Goal: Navigation & Orientation: Find specific page/section

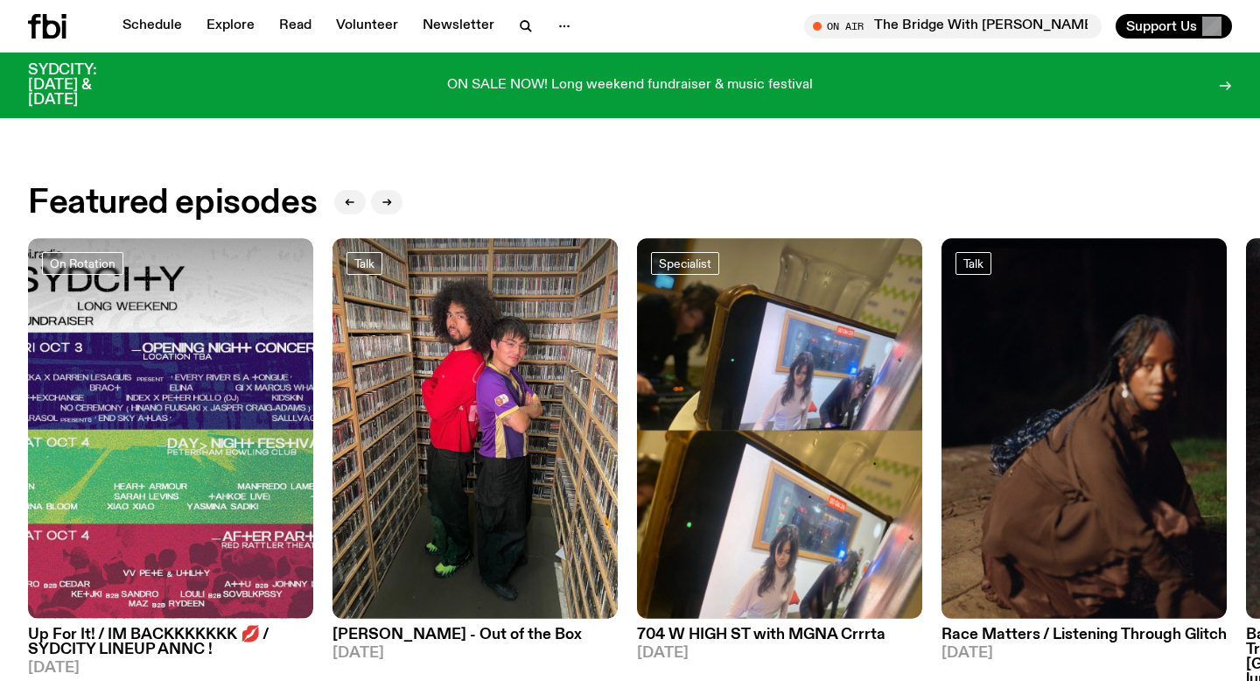
scroll to position [736, 0]
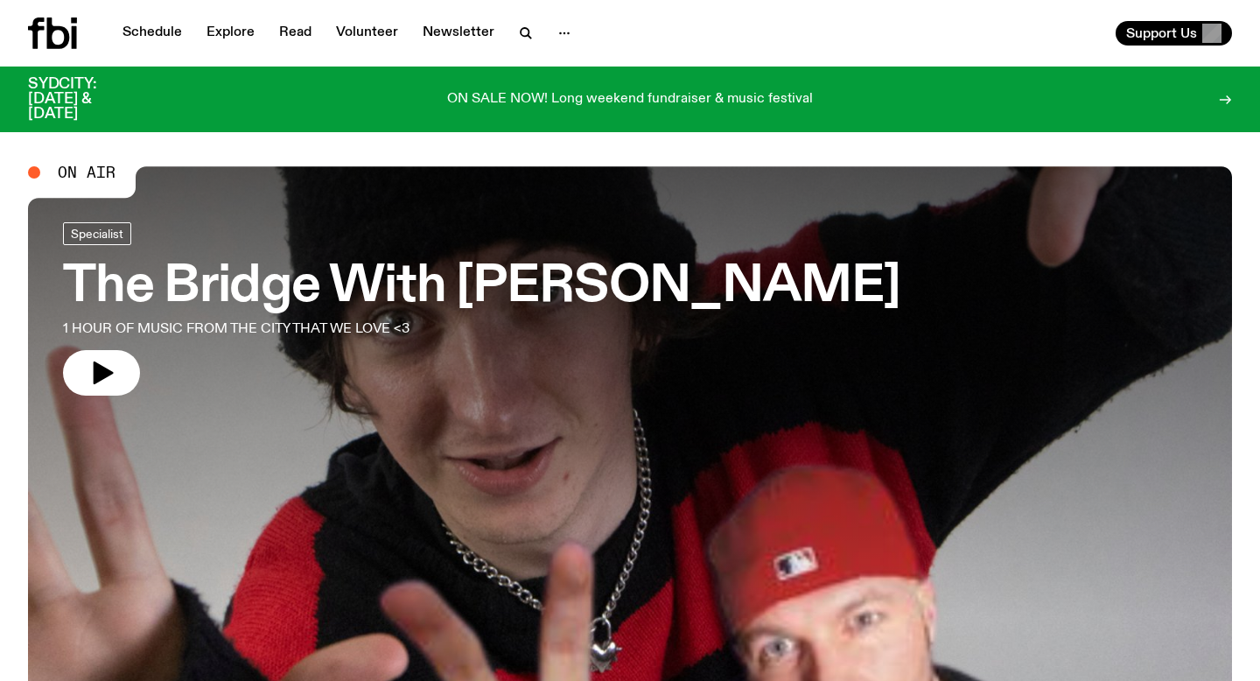
click at [39, 30] on icon at bounding box center [52, 34] width 49 height 32
click at [569, 32] on icon "button" at bounding box center [564, 33] width 21 height 21
click at [549, 67] on link "About Us" at bounding box center [565, 70] width 88 height 25
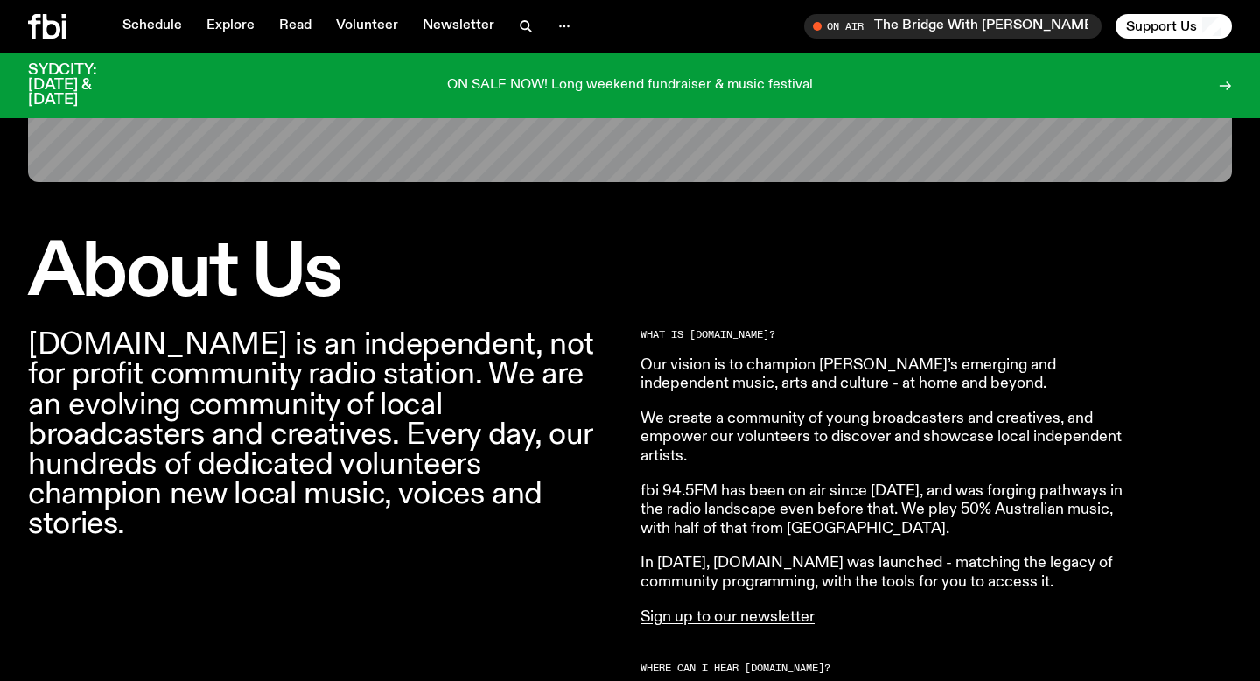
scroll to position [407, 0]
